Goal: Task Accomplishment & Management: Manage account settings

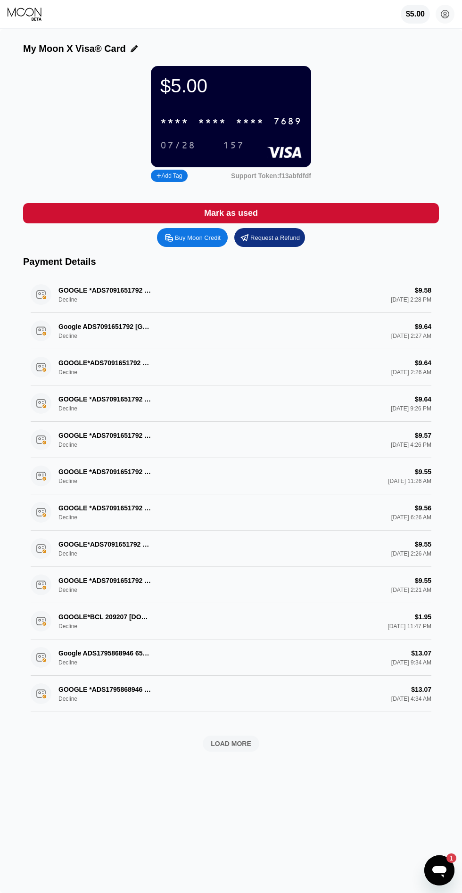
click at [249, 123] on div "* * * *" at bounding box center [250, 121] width 28 height 11
